Goal: Find specific page/section: Find specific page/section

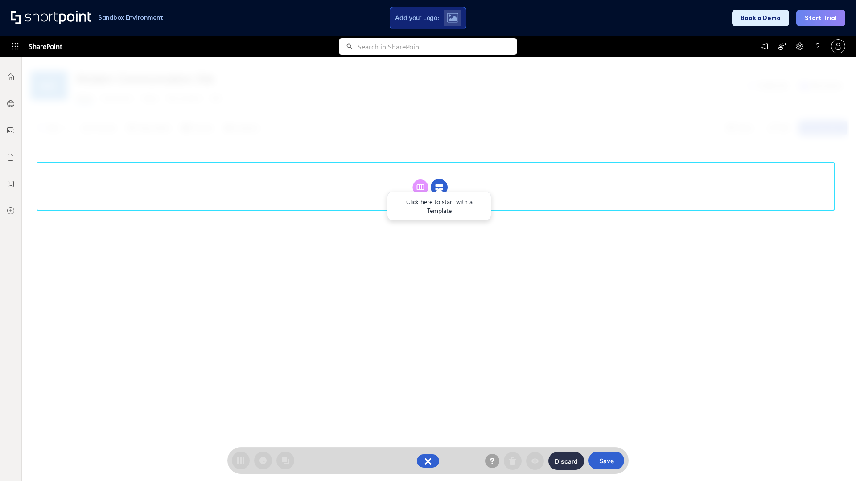
click at [439, 187] on circle at bounding box center [438, 187] width 17 height 17
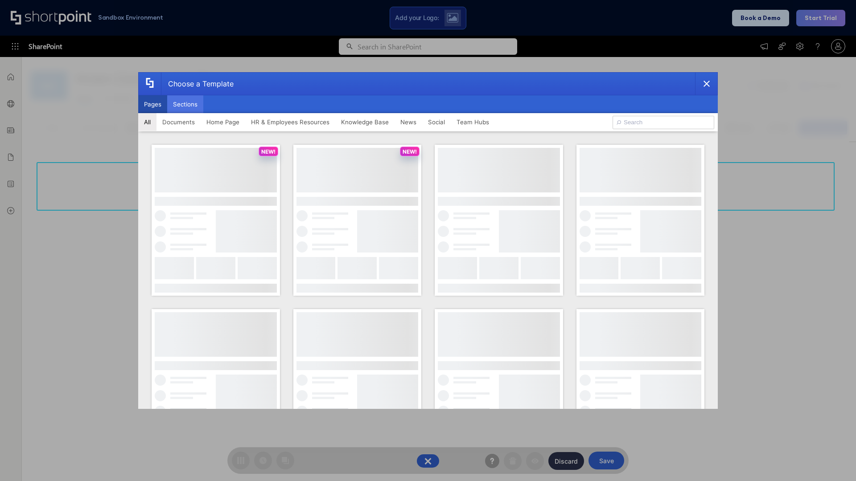
click at [185, 104] on button "Sections" at bounding box center [185, 104] width 36 height 18
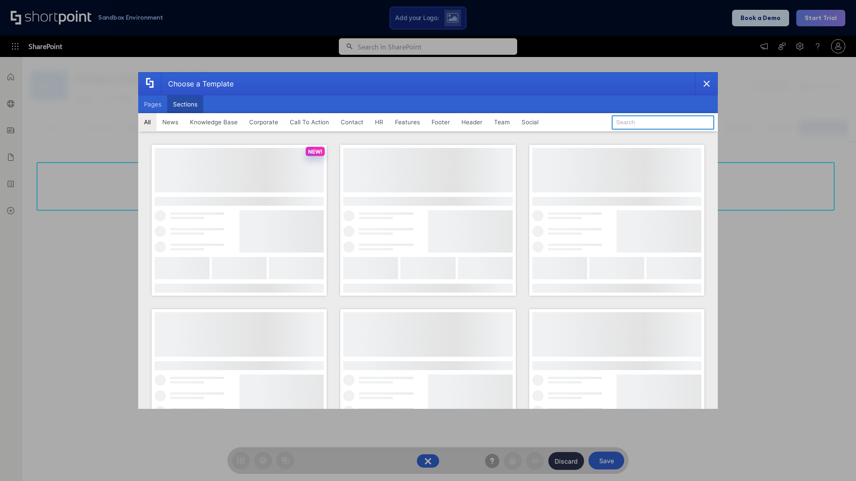
type input "FAQ 6"
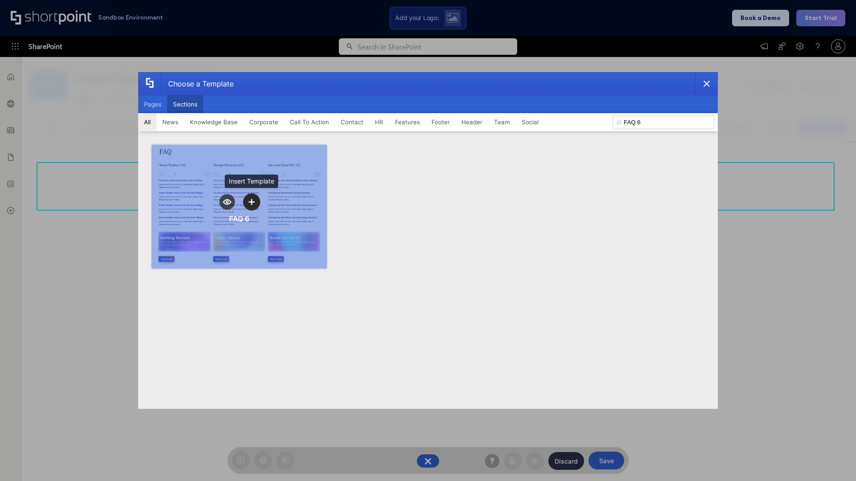
click at [251, 202] on icon "template selector" at bounding box center [251, 202] width 6 height 6
